Goal: Task Accomplishment & Management: Manage account settings

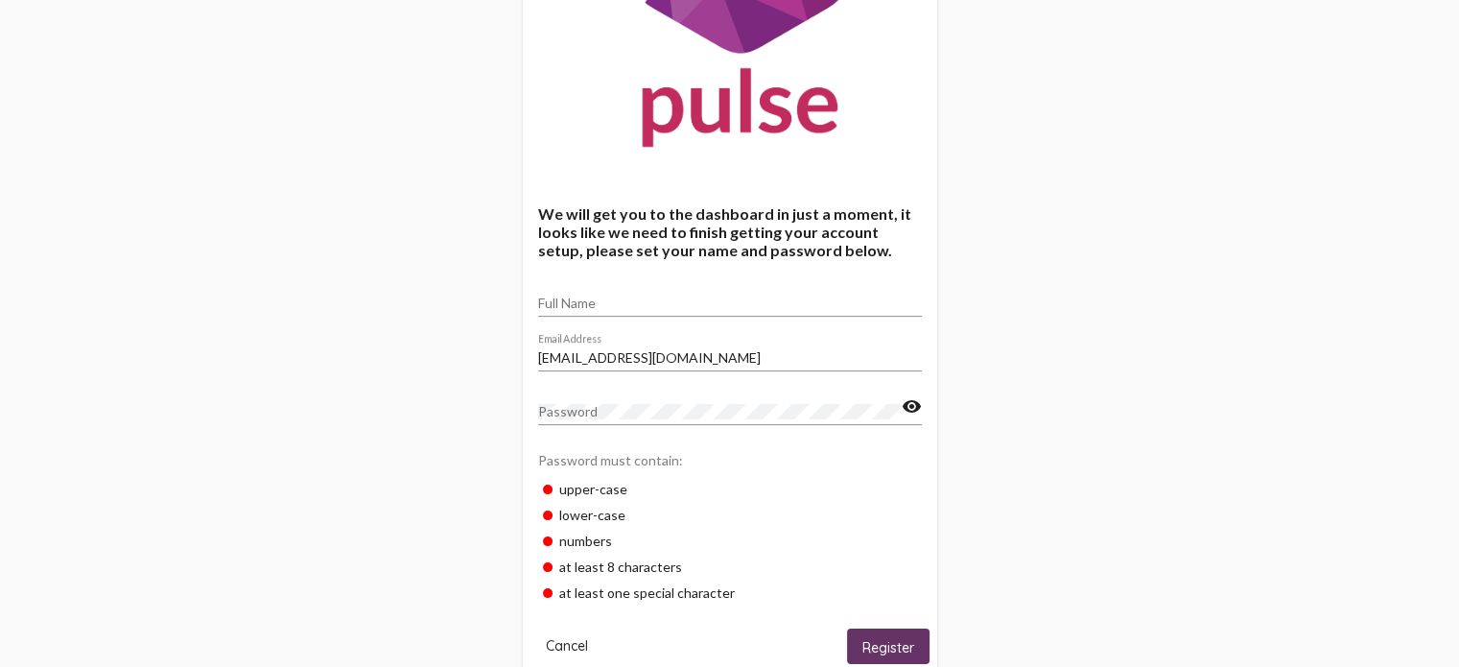
scroll to position [269, 0]
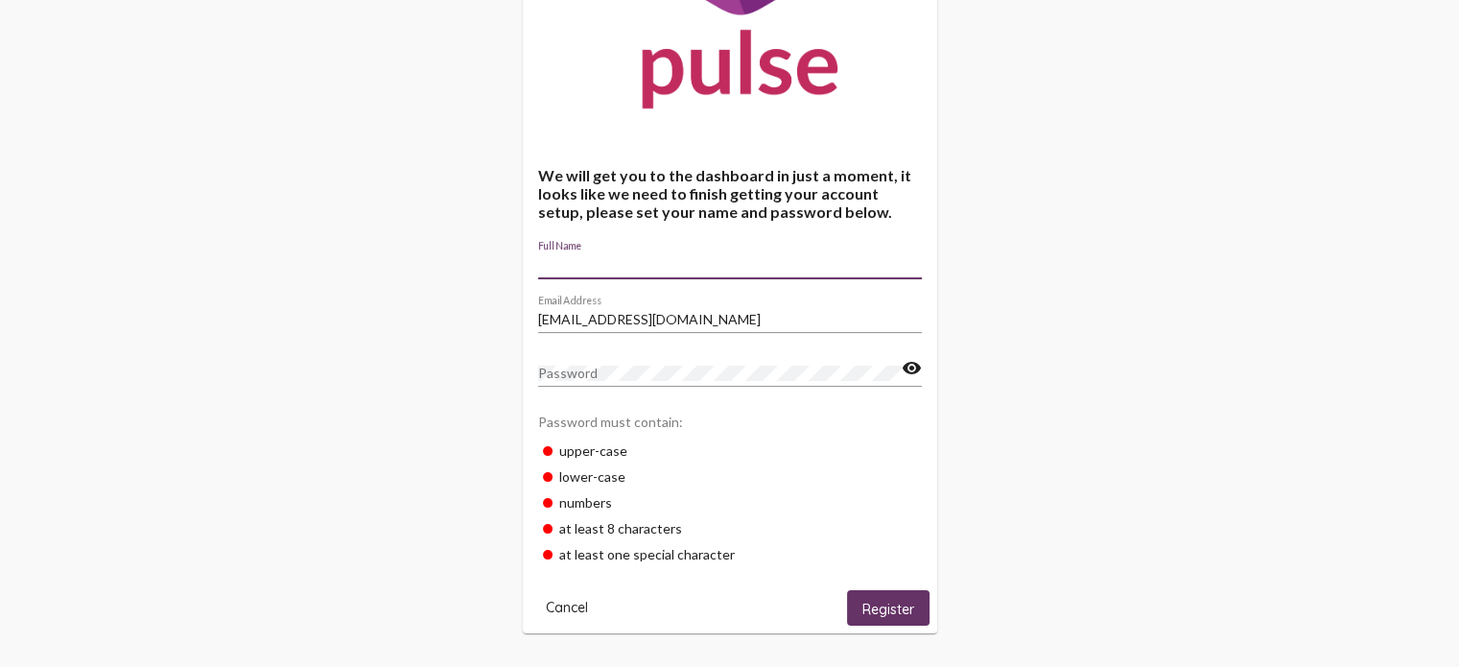
click at [630, 268] on input "Full Name" at bounding box center [730, 264] width 384 height 15
click at [558, 264] on input "Full Name" at bounding box center [730, 264] width 384 height 15
type input "[PERSON_NAME]"
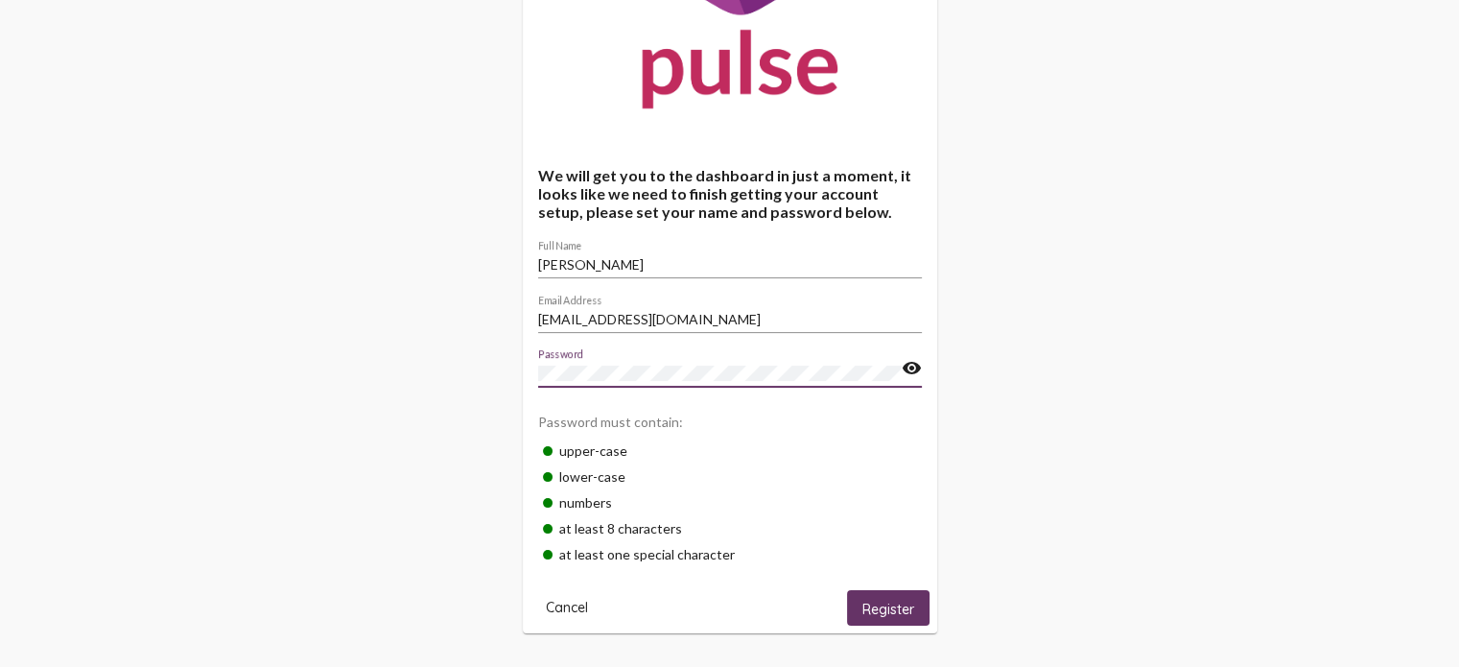
click at [913, 375] on mat-icon "visibility" at bounding box center [912, 368] width 20 height 23
click at [889, 604] on span "Register" at bounding box center [889, 608] width 52 height 17
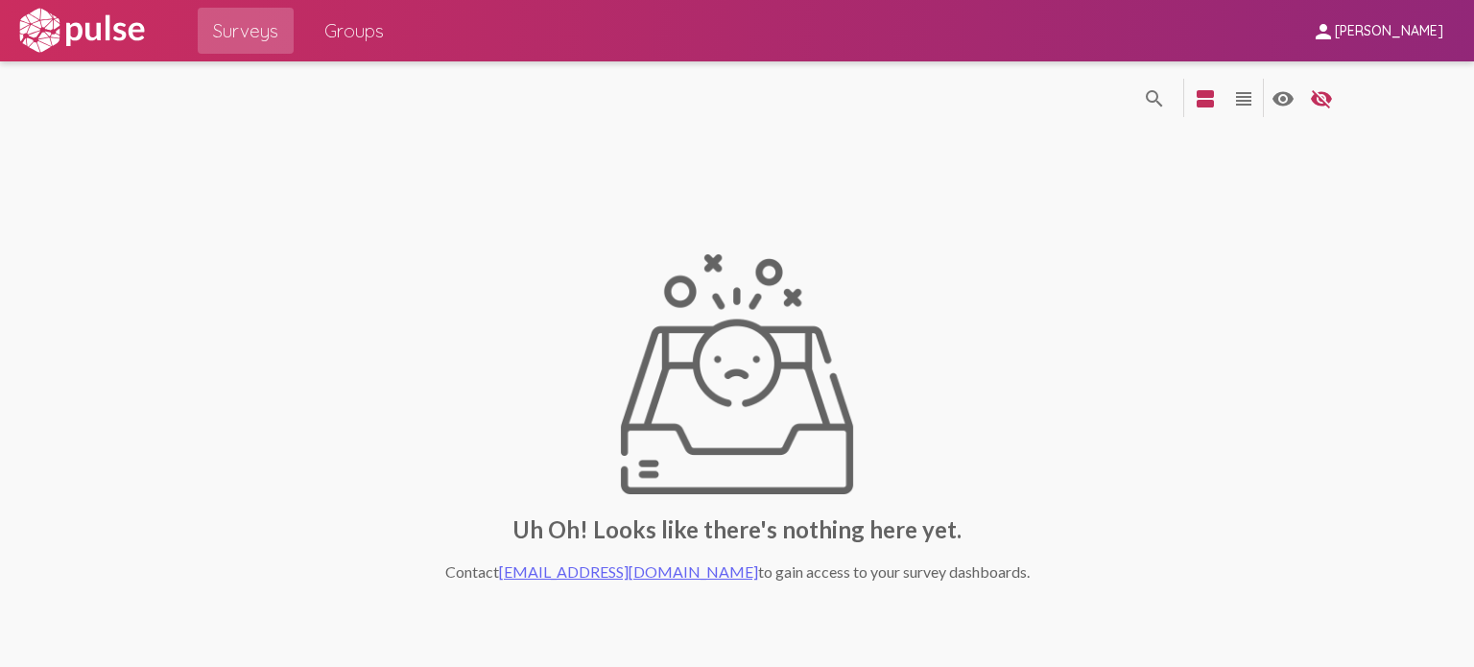
click at [267, 39] on span "Surveys" at bounding box center [245, 30] width 65 height 35
click at [100, 37] on img at bounding box center [81, 31] width 132 height 48
click at [324, 31] on span "Groups" at bounding box center [353, 30] width 59 height 35
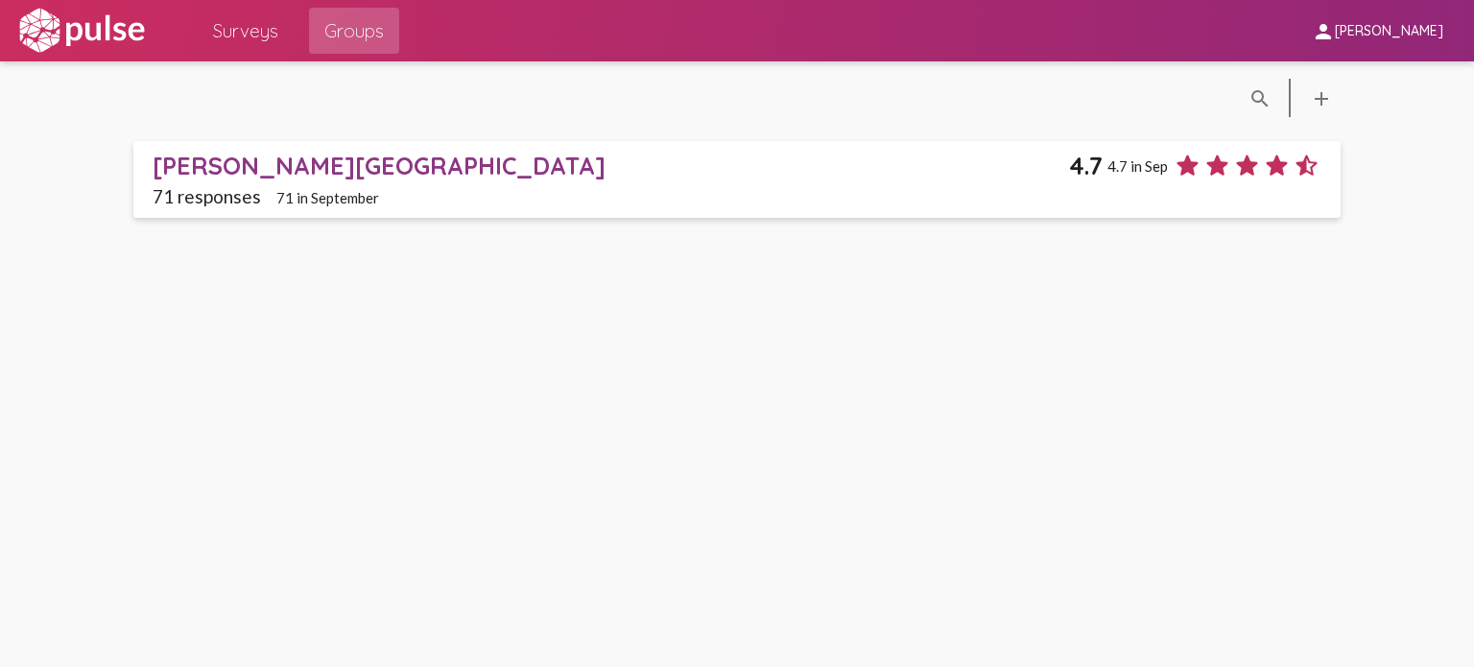
click at [262, 170] on div "[PERSON_NAME][GEOGRAPHIC_DATA]" at bounding box center [611, 166] width 916 height 30
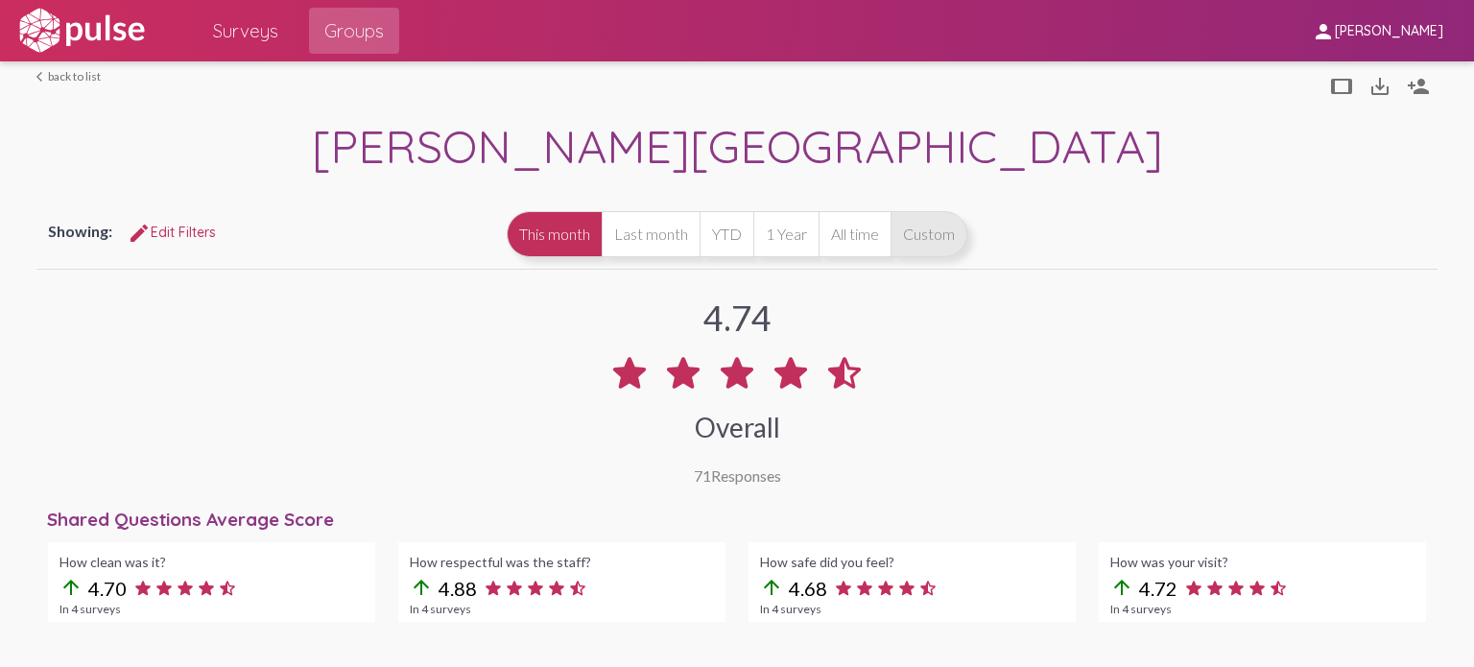
click at [918, 233] on button "Custom" at bounding box center [928, 234] width 77 height 46
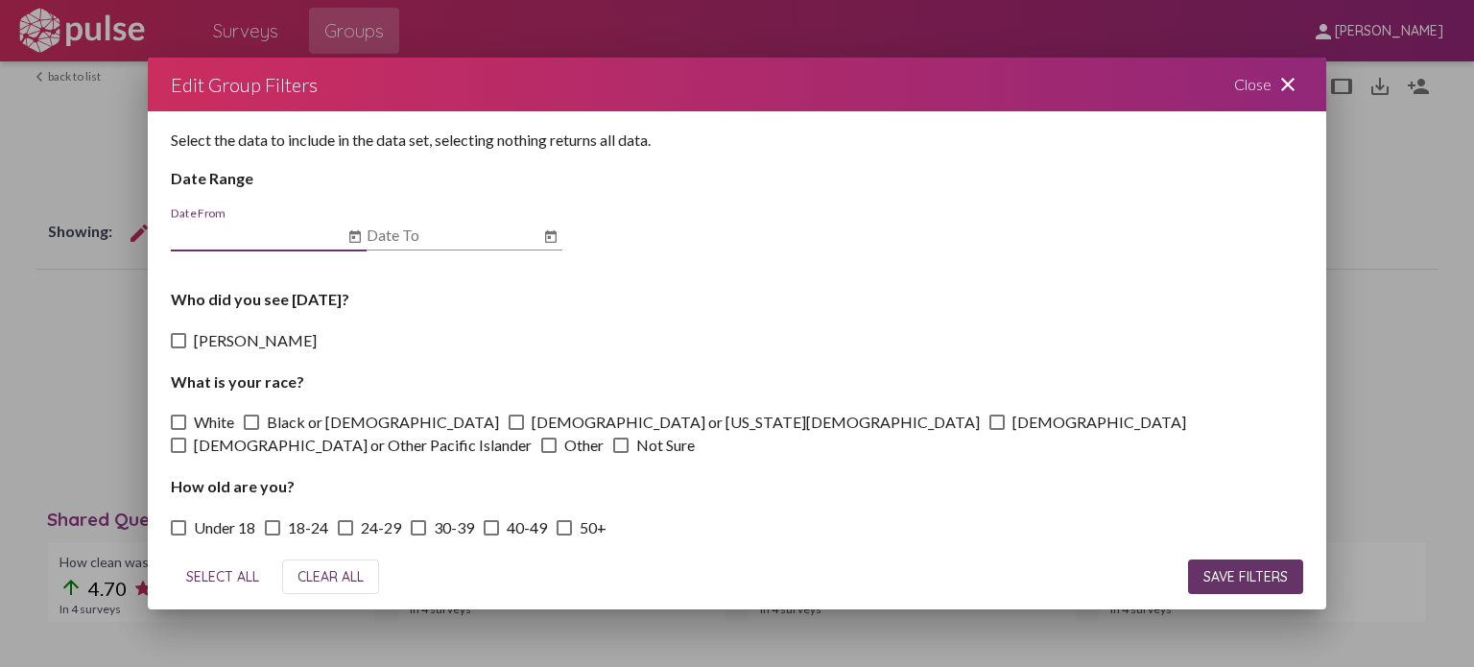
click at [1265, 91] on div "Close close" at bounding box center [1268, 85] width 115 height 54
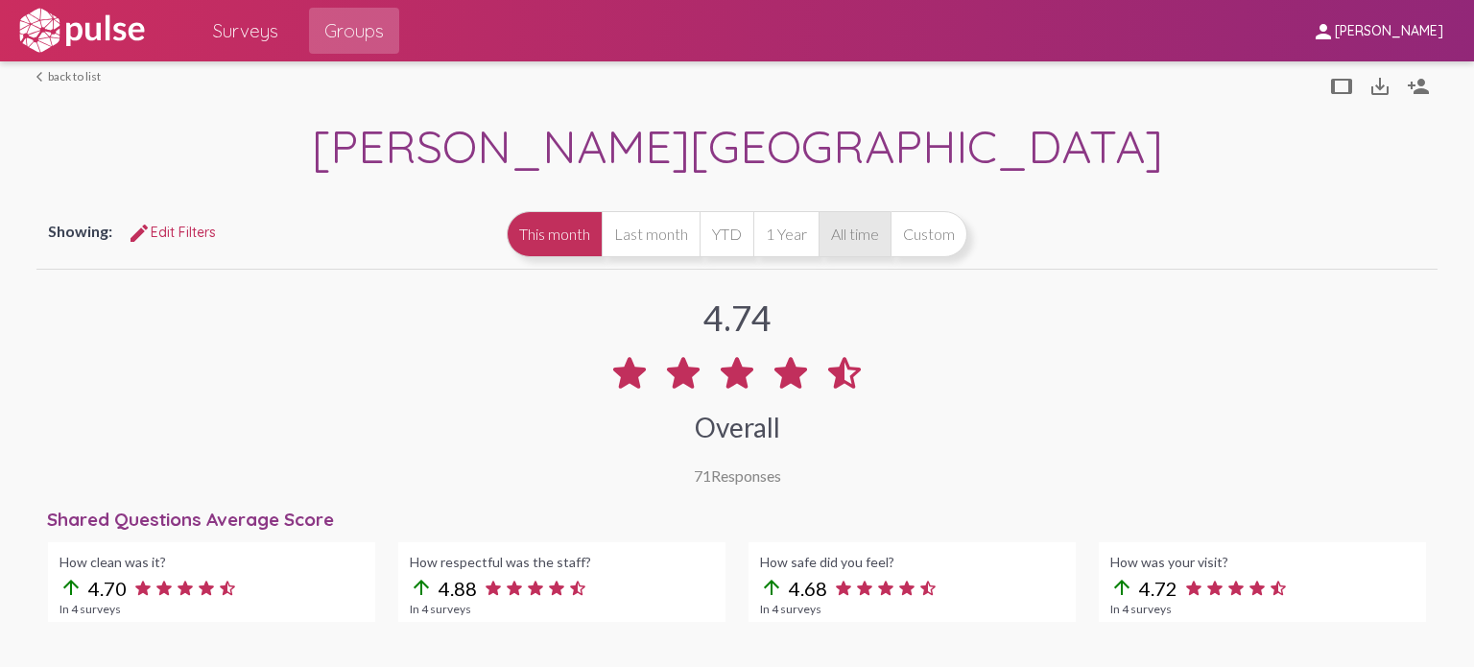
click at [861, 251] on button "All time" at bounding box center [854, 234] width 72 height 46
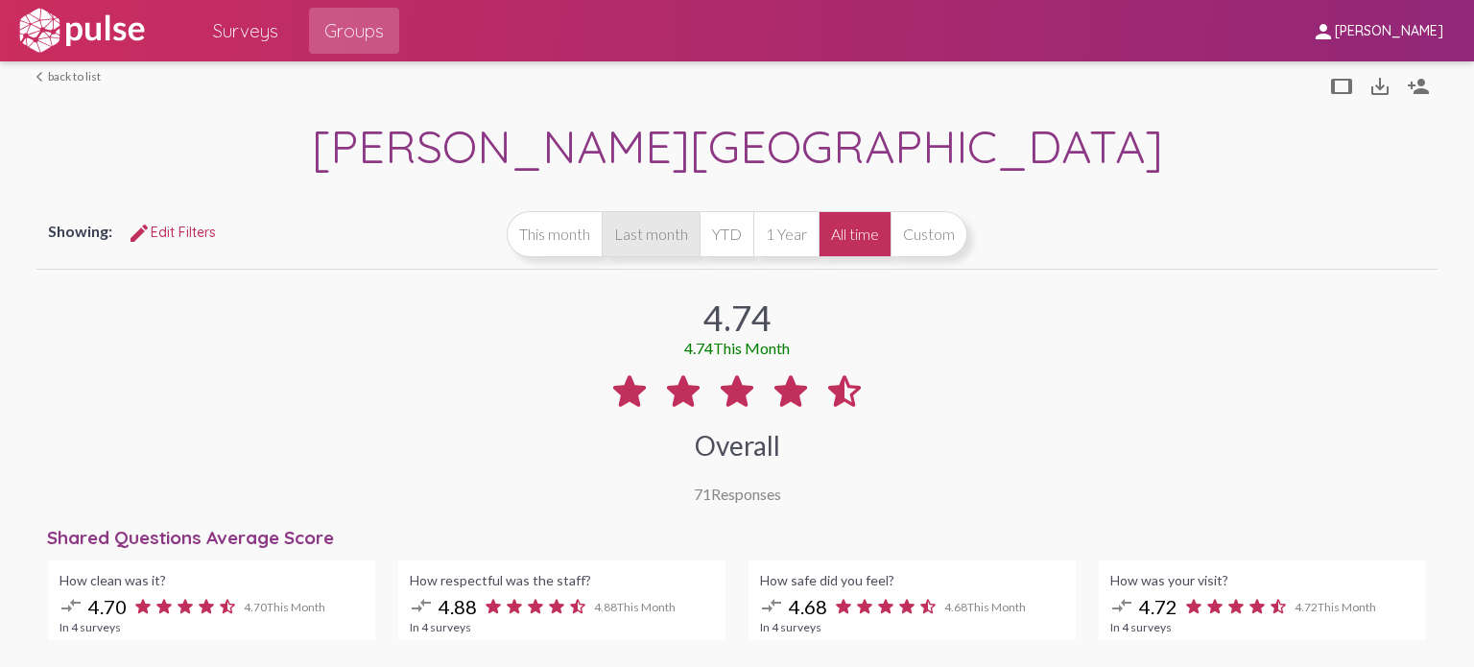
click at [653, 245] on button "Last month" at bounding box center [651, 234] width 98 height 46
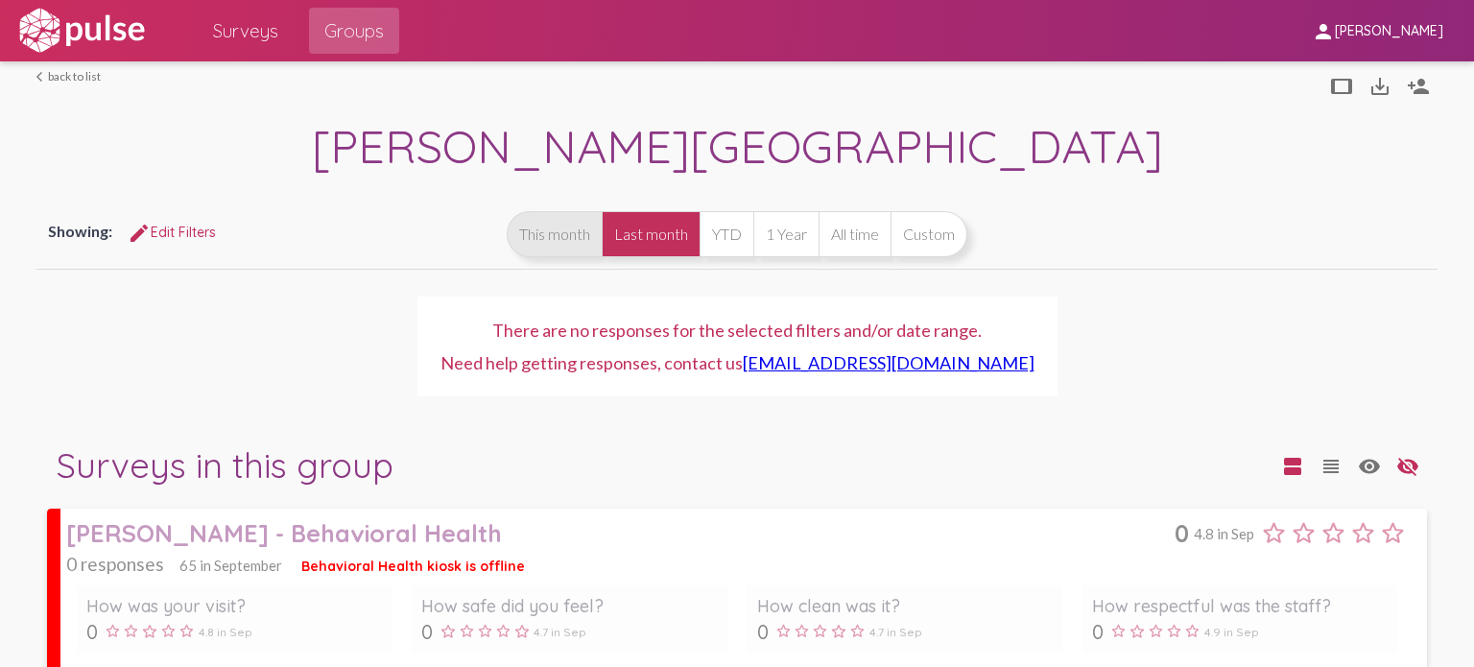
click at [560, 231] on button "This month" at bounding box center [554, 234] width 95 height 46
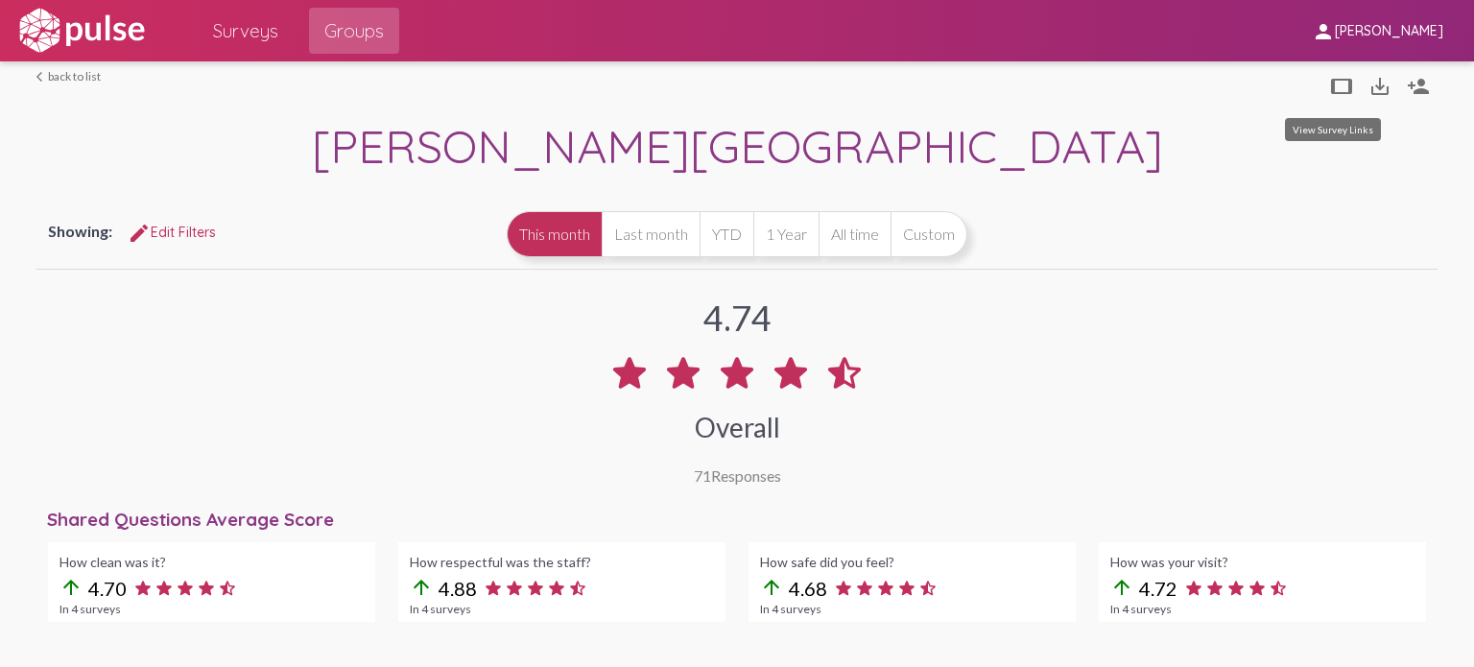
click at [1332, 80] on mat-icon "tablet" at bounding box center [1341, 86] width 23 height 23
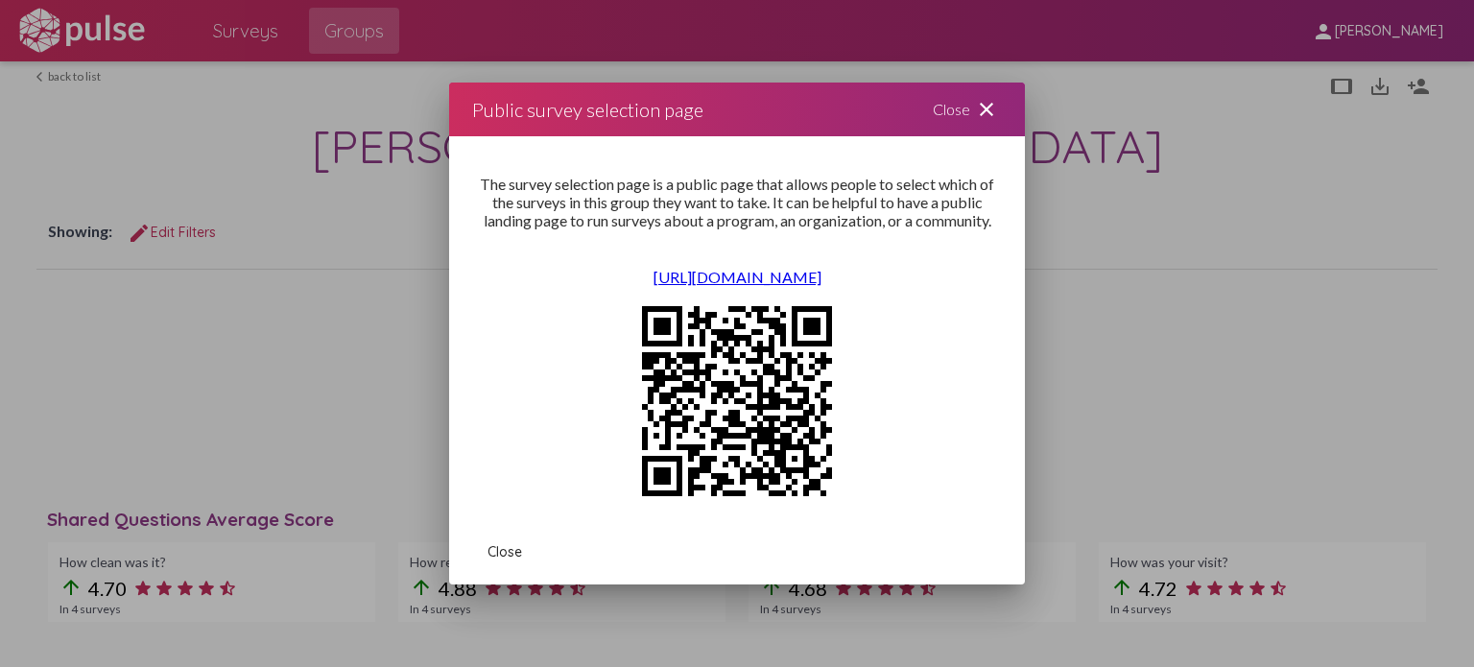
click at [986, 116] on mat-icon "close" at bounding box center [986, 109] width 23 height 23
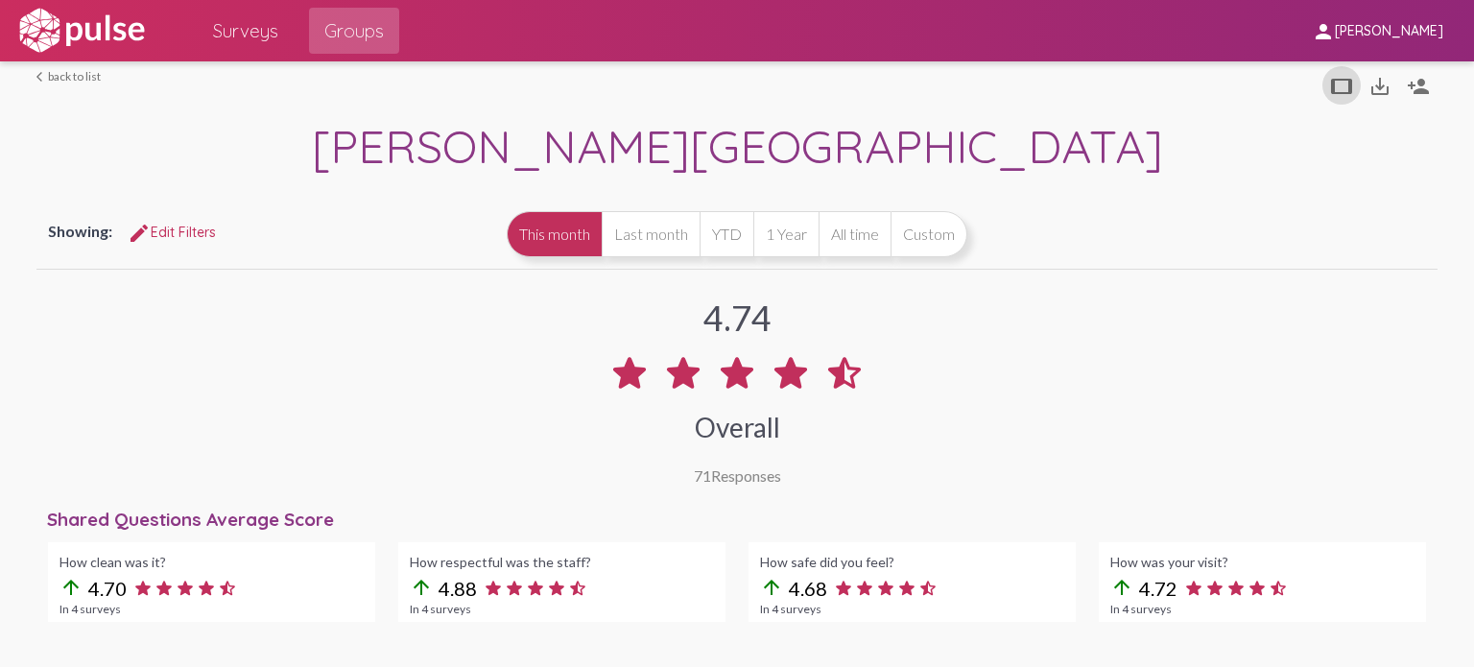
drag, startPoint x: 249, startPoint y: 37, endPoint x: 249, endPoint y: 56, distance: 18.2
click at [249, 37] on span "Surveys" at bounding box center [245, 30] width 65 height 35
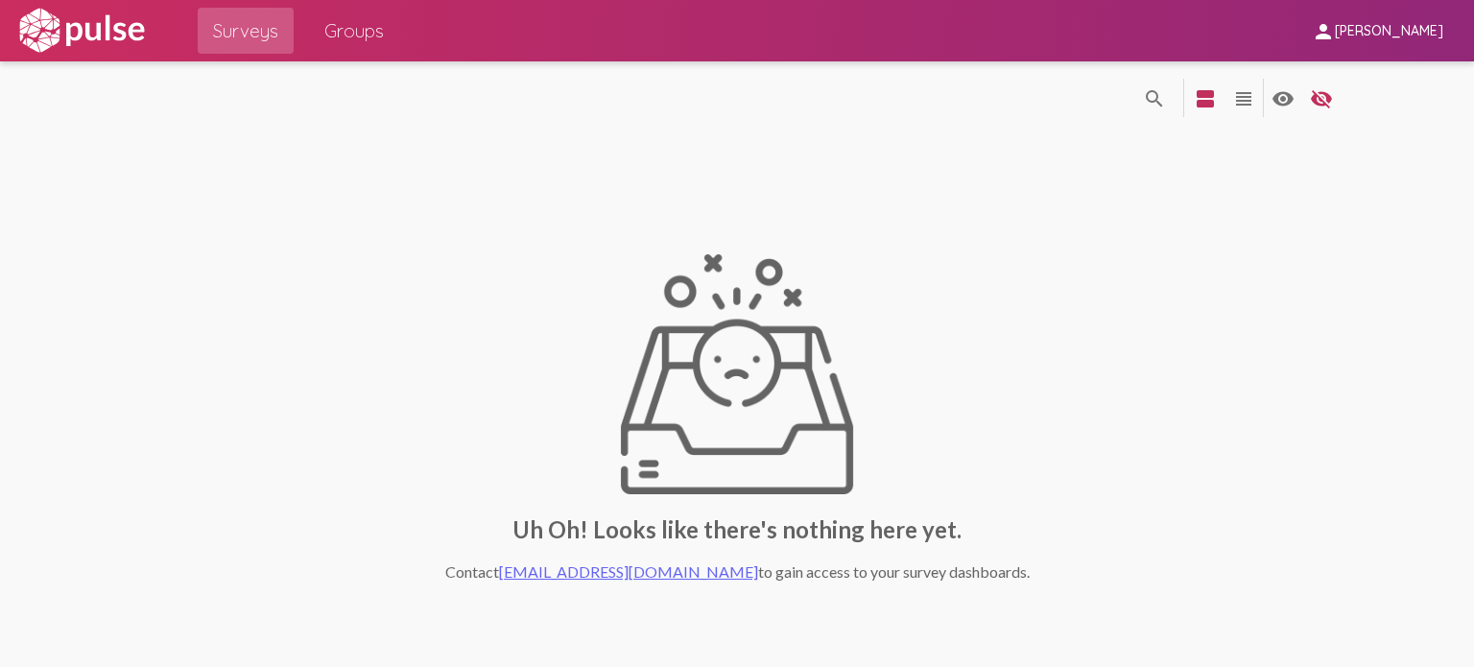
scroll to position [37, 0]
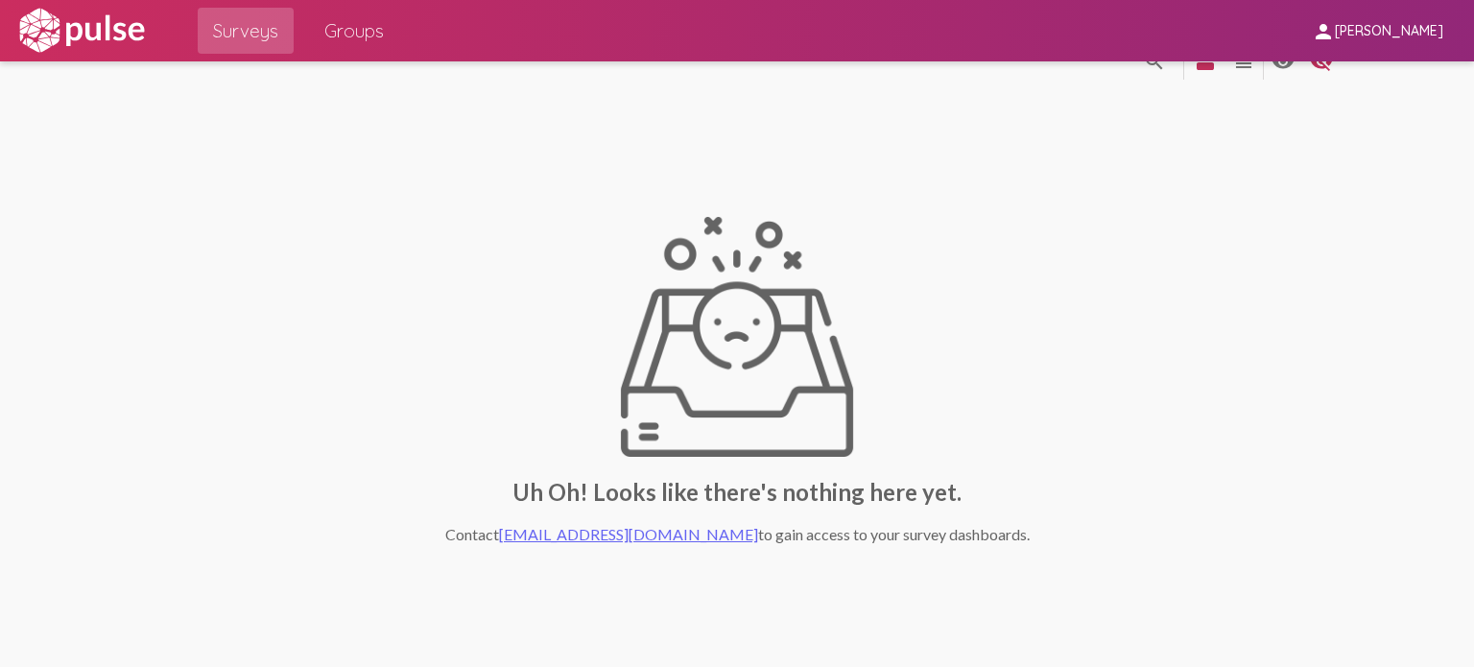
click at [642, 533] on link "[EMAIL_ADDRESS][DOMAIN_NAME]" at bounding box center [628, 534] width 259 height 18
click at [1358, 497] on pl-site-list-view "search_off search view_agenda view_headline visibility visibility_off settings …" at bounding box center [737, 345] width 1474 height 643
